Goal: Task Accomplishment & Management: Complete application form

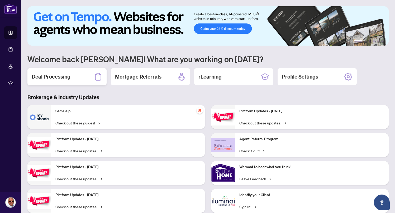
click at [76, 74] on div "Deal Processing" at bounding box center [66, 76] width 79 height 17
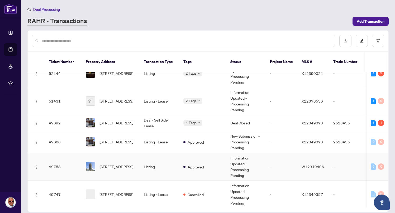
scroll to position [87, 0]
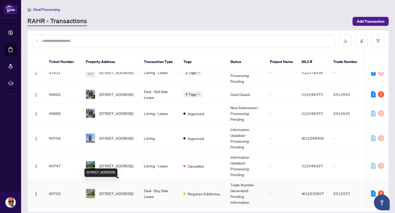
click at [113, 191] on span "[STREET_ADDRESS]" at bounding box center [116, 194] width 34 height 6
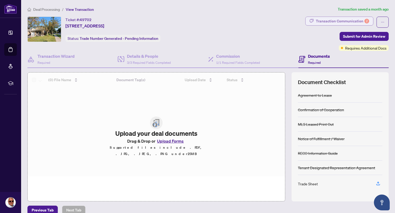
click at [343, 19] on div "Transaction Communication 2" at bounding box center [342, 21] width 53 height 8
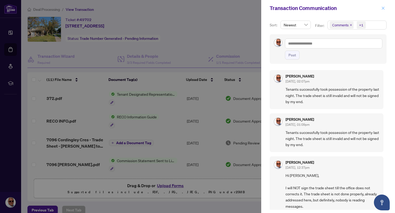
click at [385, 6] on button "button" at bounding box center [383, 8] width 7 height 6
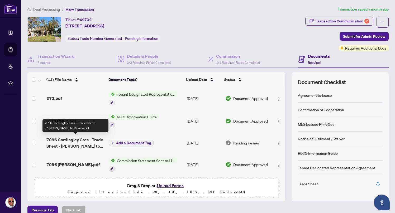
click at [55, 139] on span "7096 Cordingley Cres - Trade Sheet - [PERSON_NAME] to Review.pdf" at bounding box center [75, 143] width 58 height 13
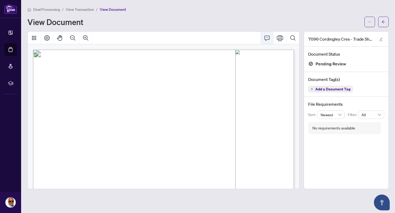
click at [267, 36] on icon "Comment" at bounding box center [267, 38] width 6 height 6
click at [266, 40] on icon "Comment" at bounding box center [266, 38] width 5 height 5
click at [271, 35] on button "Comment" at bounding box center [267, 38] width 13 height 13
click at [268, 35] on icon "Comment" at bounding box center [267, 38] width 6 height 6
click at [45, 36] on icon "Page Layout" at bounding box center [47, 38] width 6 height 6
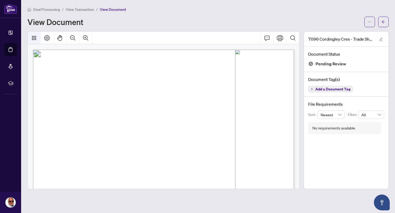
click at [35, 37] on icon "Thumbnails" at bounding box center [34, 38] width 6 height 6
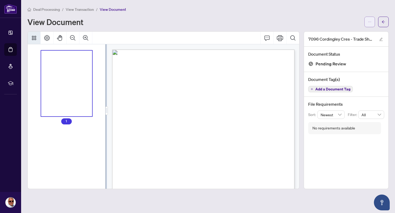
click at [371, 24] on span "button" at bounding box center [370, 22] width 4 height 8
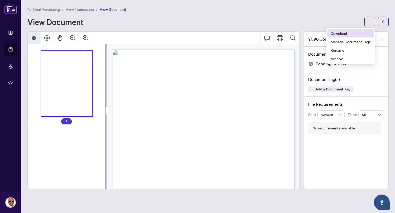
click at [342, 33] on span "Download" at bounding box center [351, 33] width 40 height 6
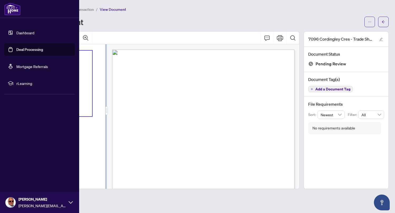
click at [22, 34] on link "Dashboard" at bounding box center [25, 32] width 18 height 5
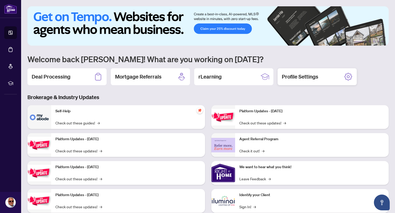
click at [295, 79] on h2 "Profile Settings" at bounding box center [300, 76] width 36 height 7
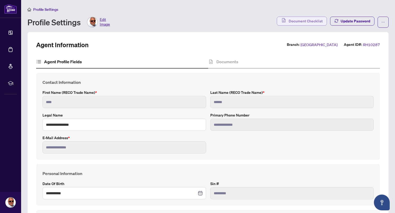
click at [291, 20] on span "Document Checklist" at bounding box center [306, 21] width 34 height 8
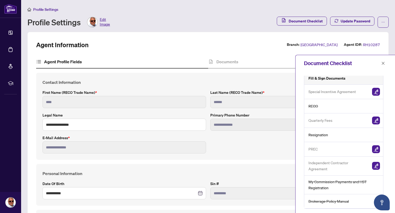
scroll to position [64, 0]
click at [323, 166] on span "Independent Contractor Agreement" at bounding box center [337, 166] width 59 height 12
click at [314, 148] on span "PREC" at bounding box center [312, 149] width 9 height 6
click at [376, 91] on img "button" at bounding box center [376, 92] width 8 height 8
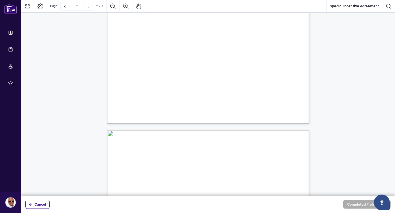
scroll to position [39, 0]
type input "*"
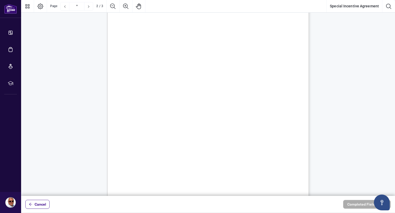
scroll to position [0, 0]
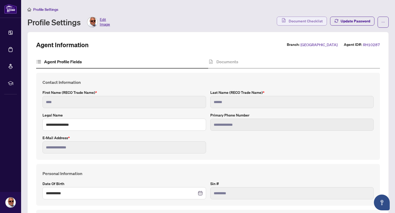
click at [308, 20] on span "Document Checklist" at bounding box center [306, 21] width 34 height 8
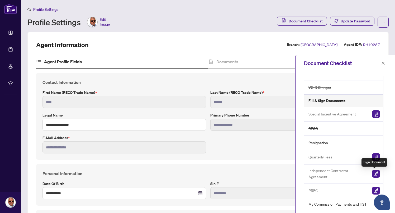
scroll to position [64, 0]
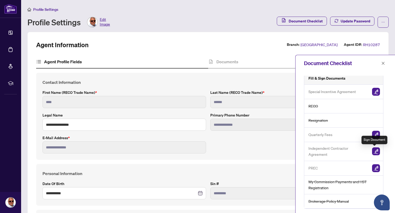
click at [375, 150] on img "button" at bounding box center [376, 152] width 8 height 8
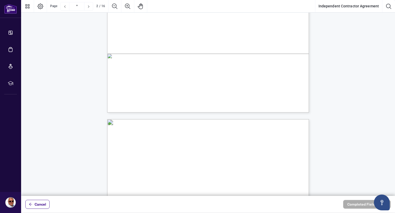
type input "*"
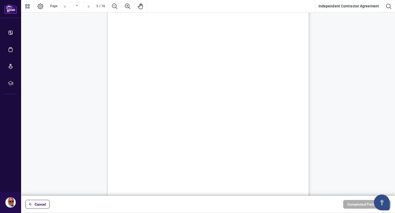
scroll to position [553, 0]
